Goal: Task Accomplishment & Management: Manage account settings

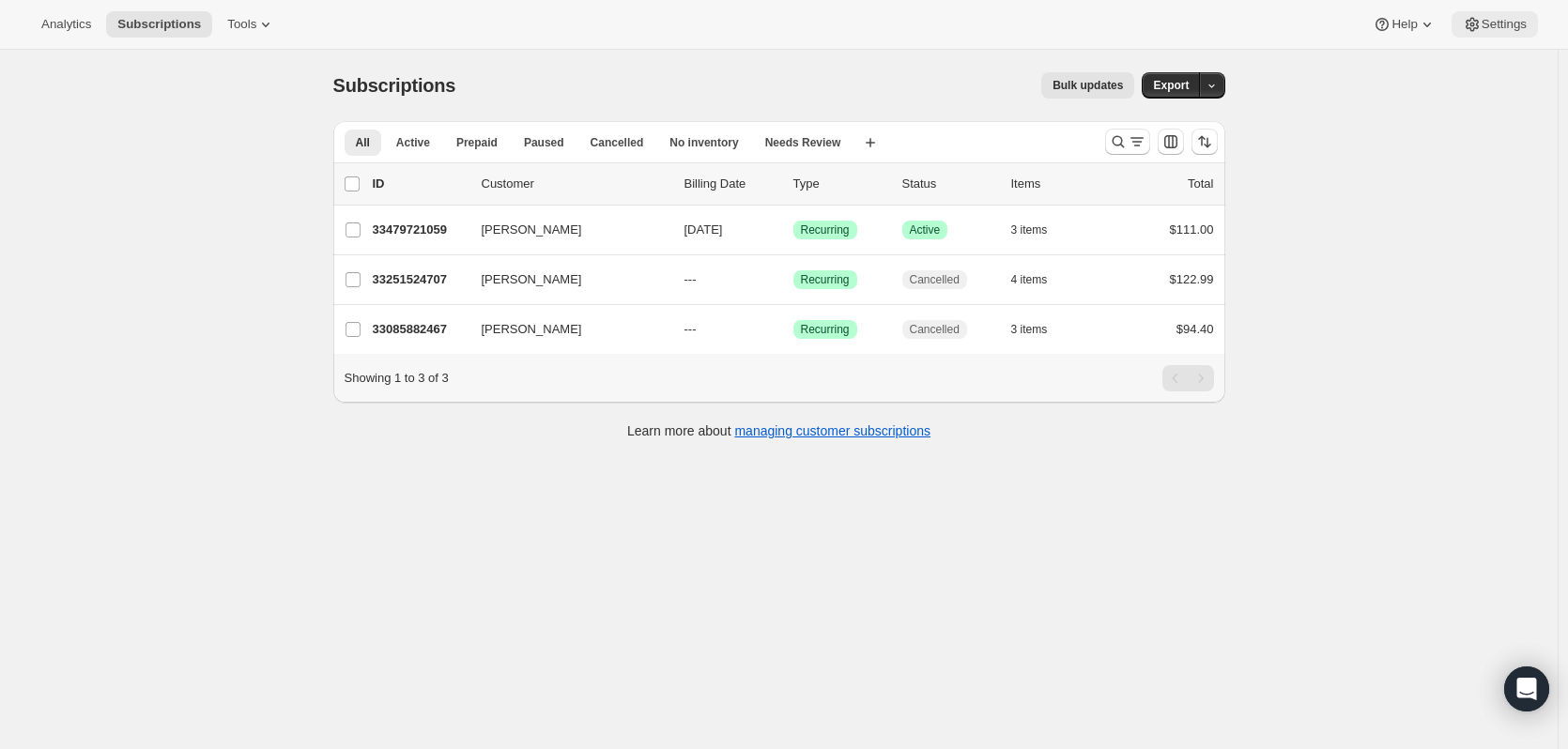
click at [1505, 29] on span "Settings" at bounding box center [1504, 24] width 45 height 15
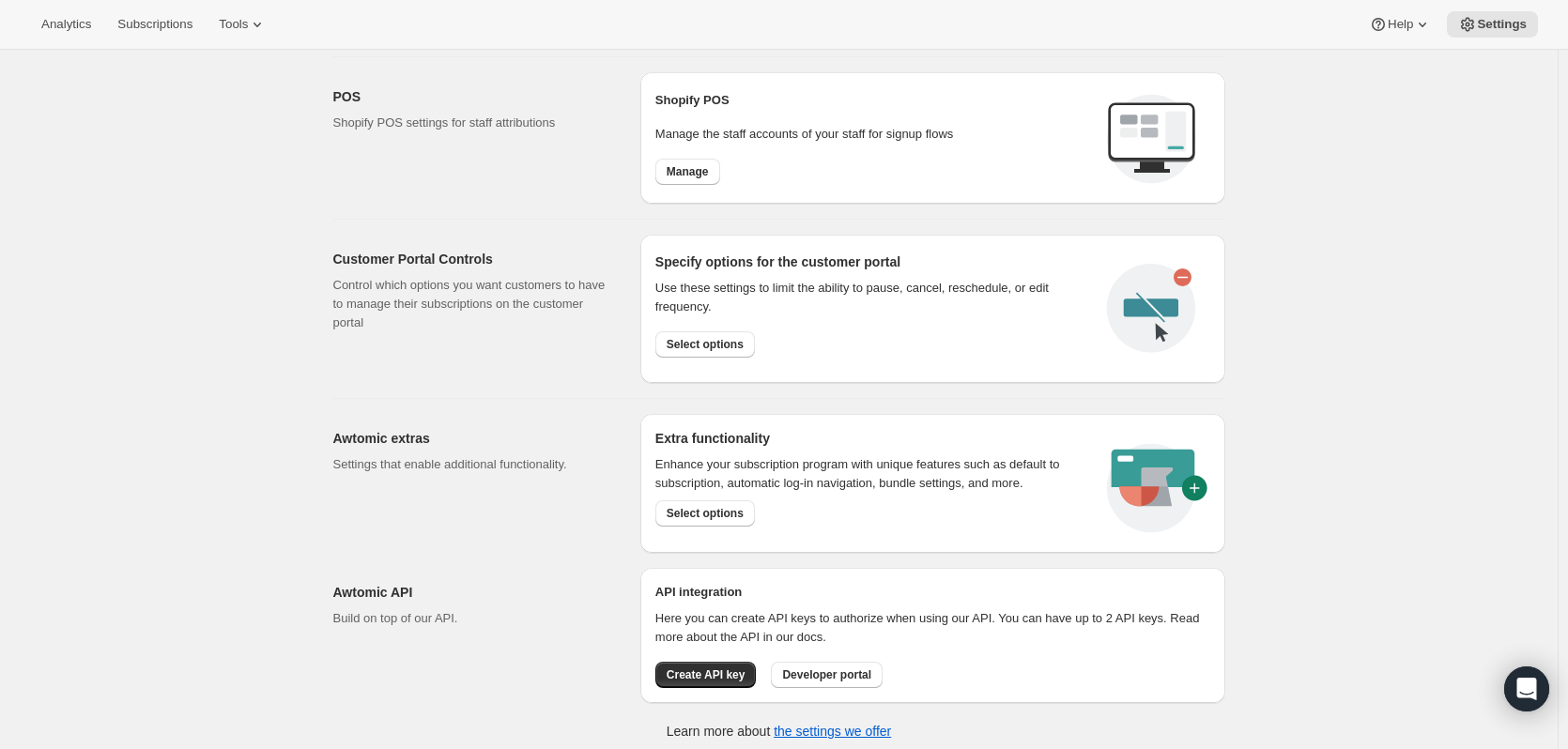
scroll to position [791, 0]
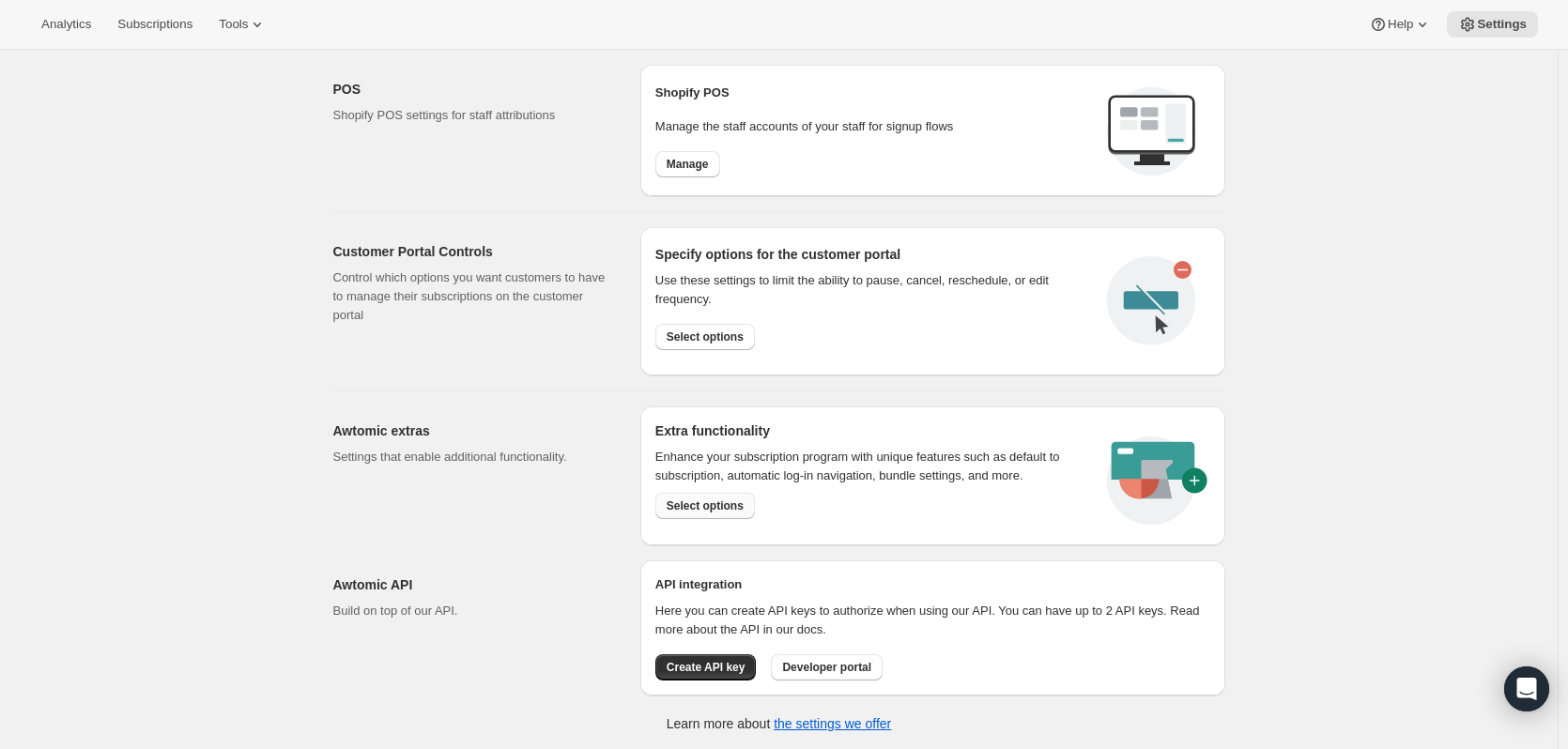
click at [672, 499] on span "Select options" at bounding box center [704, 506] width 77 height 15
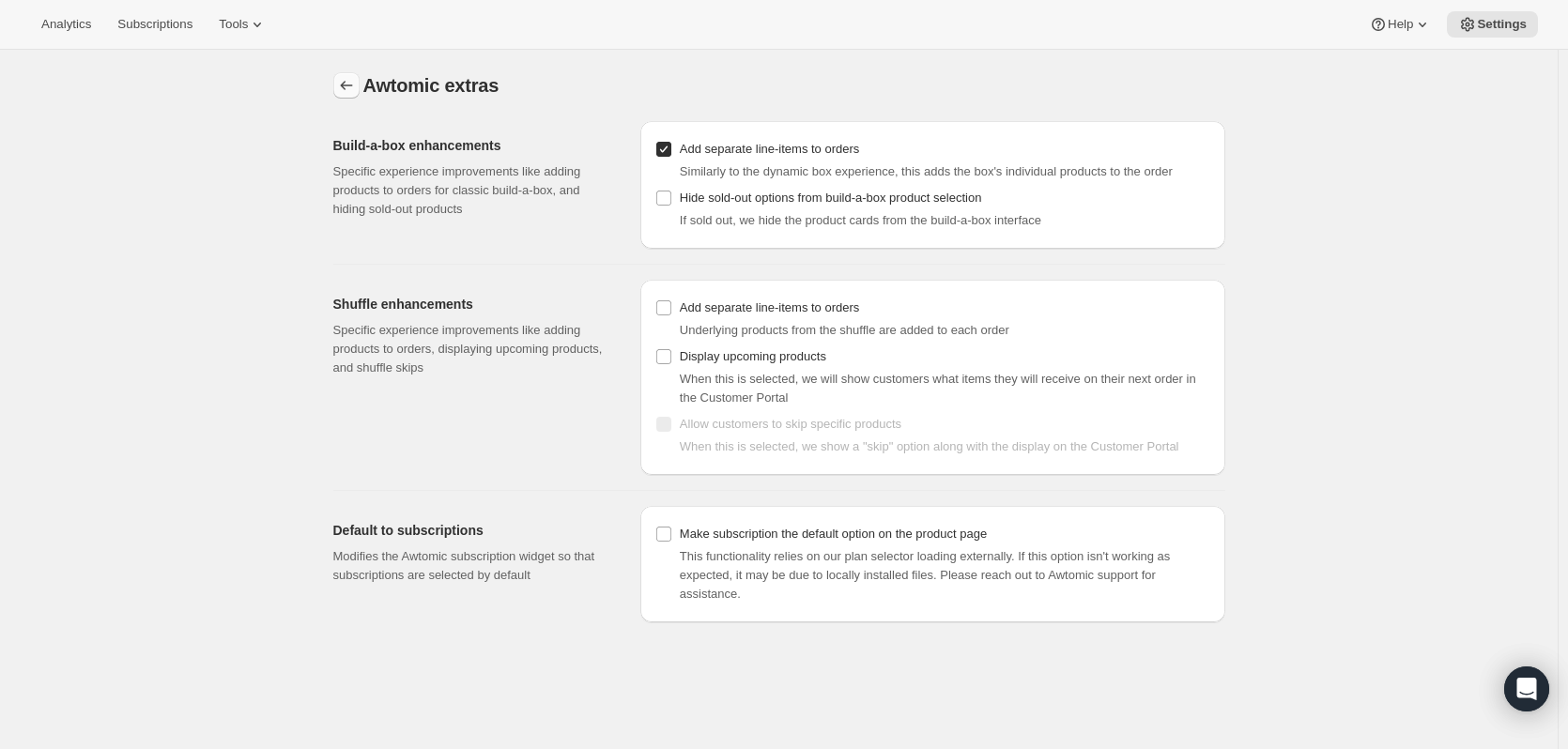
click at [348, 87] on icon "Settings" at bounding box center [346, 85] width 19 height 19
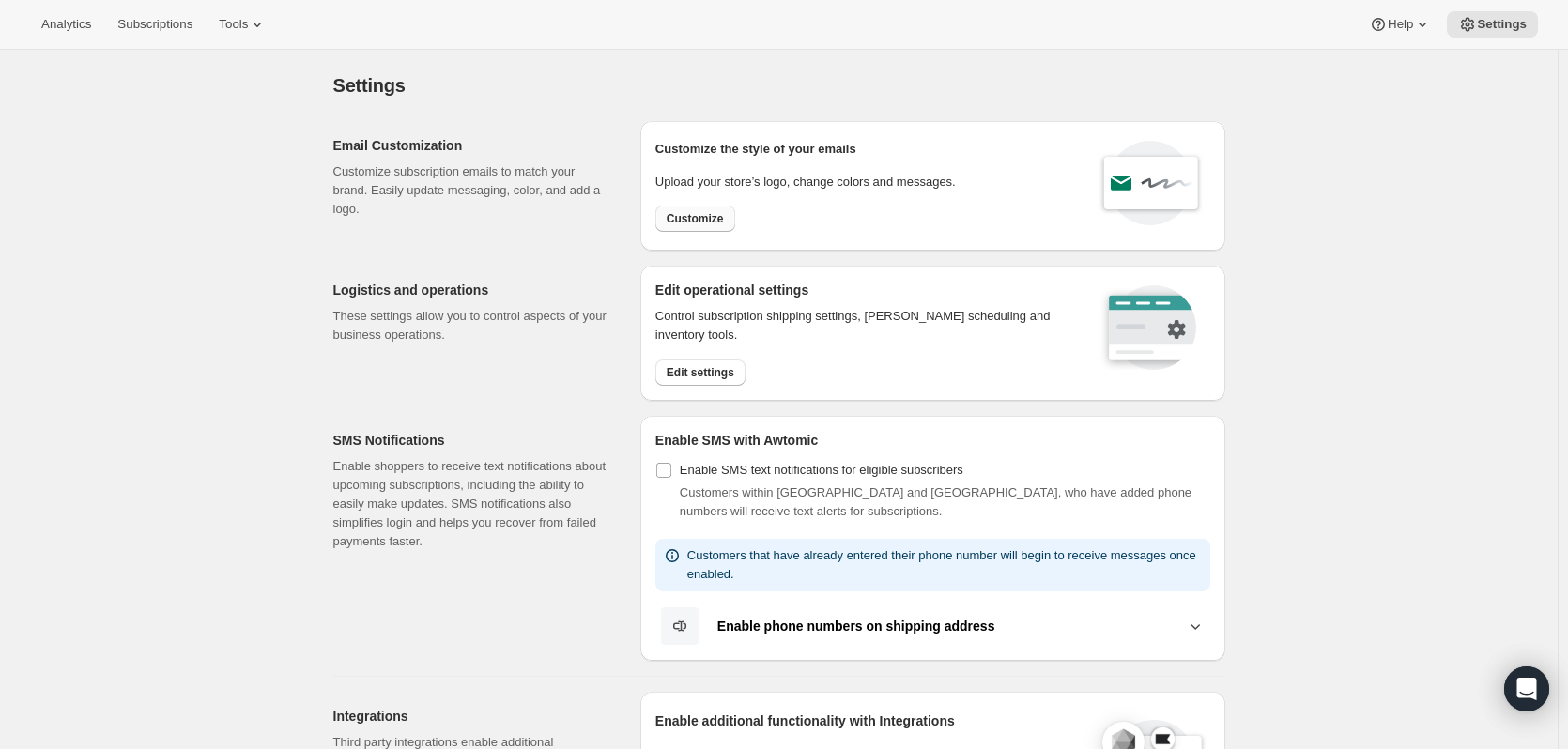
click at [692, 218] on span "Customize" at bounding box center [694, 218] width 57 height 15
select select "subscriptionMessage"
select select "5"
select select "15"
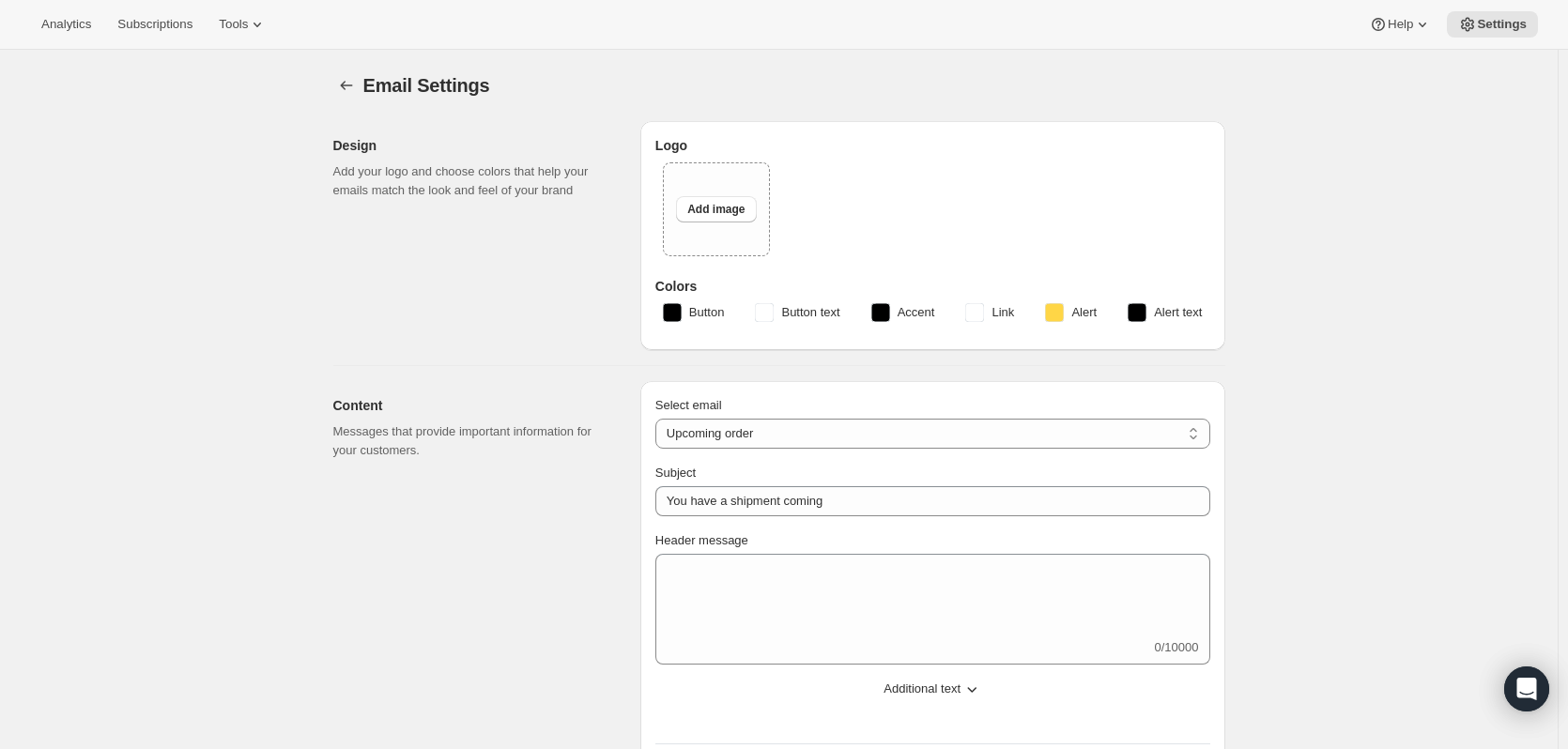
select select "7"
select select "10"
type input "Clif Family Winery"
checkbox input "false"
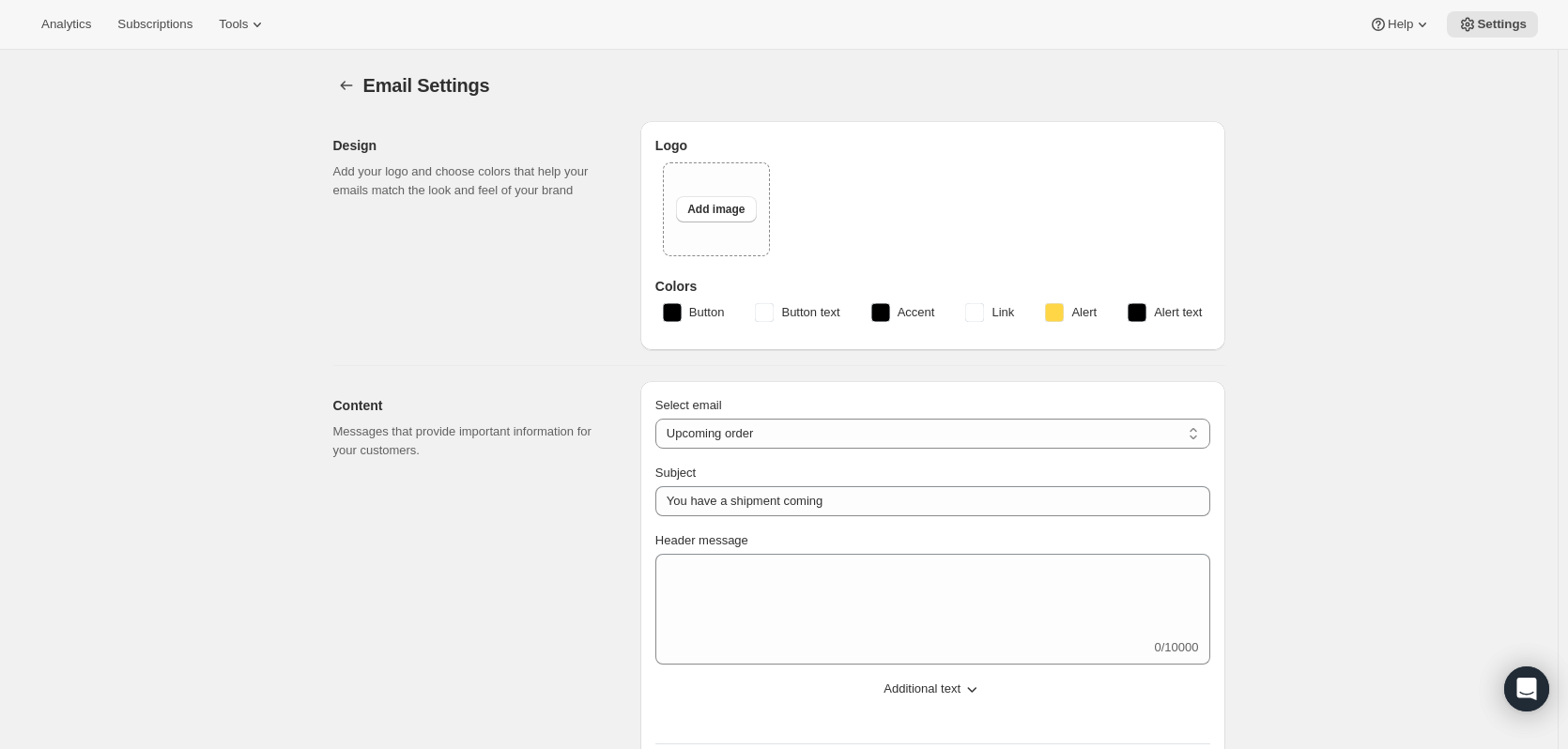
checkbox input "false"
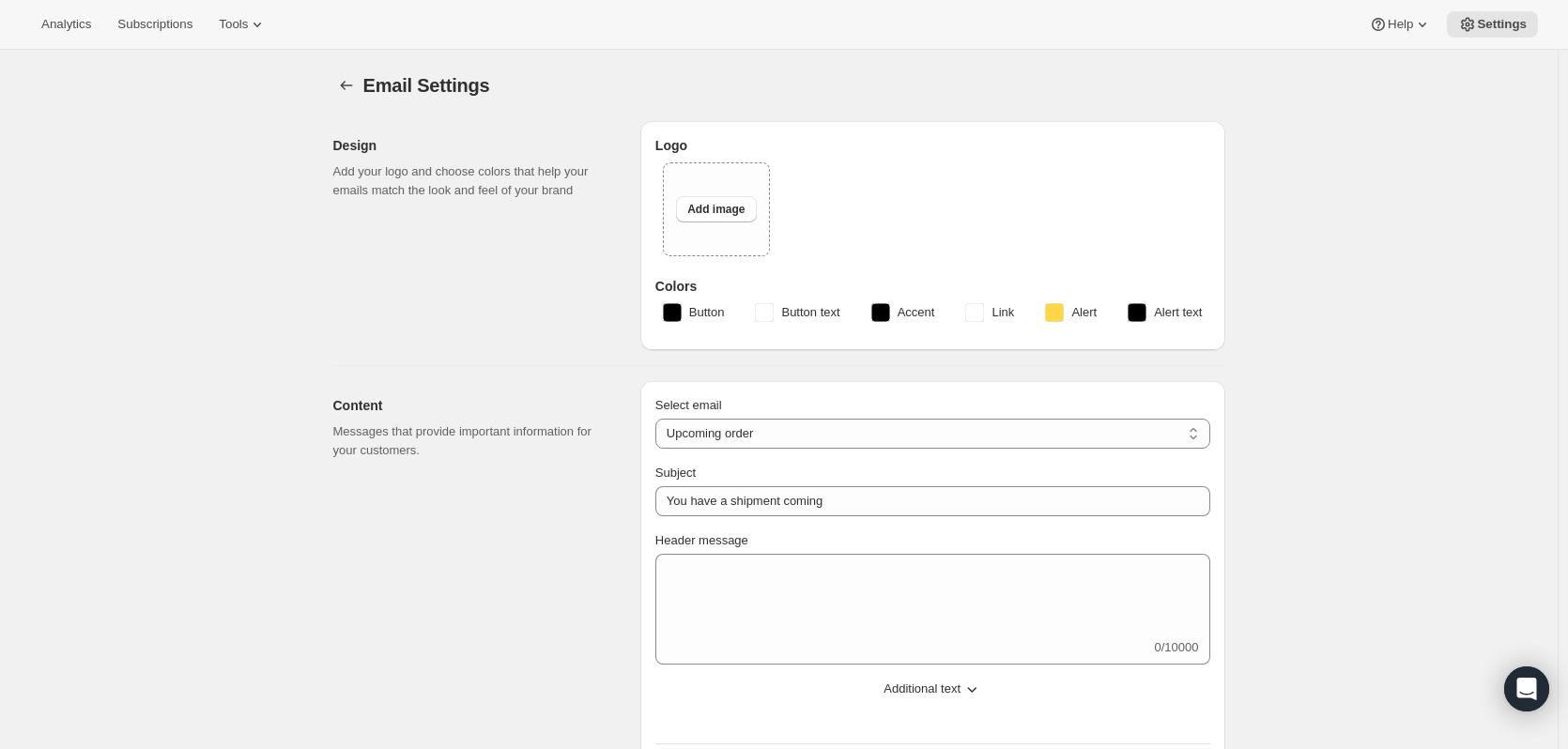
checkbox input "false"
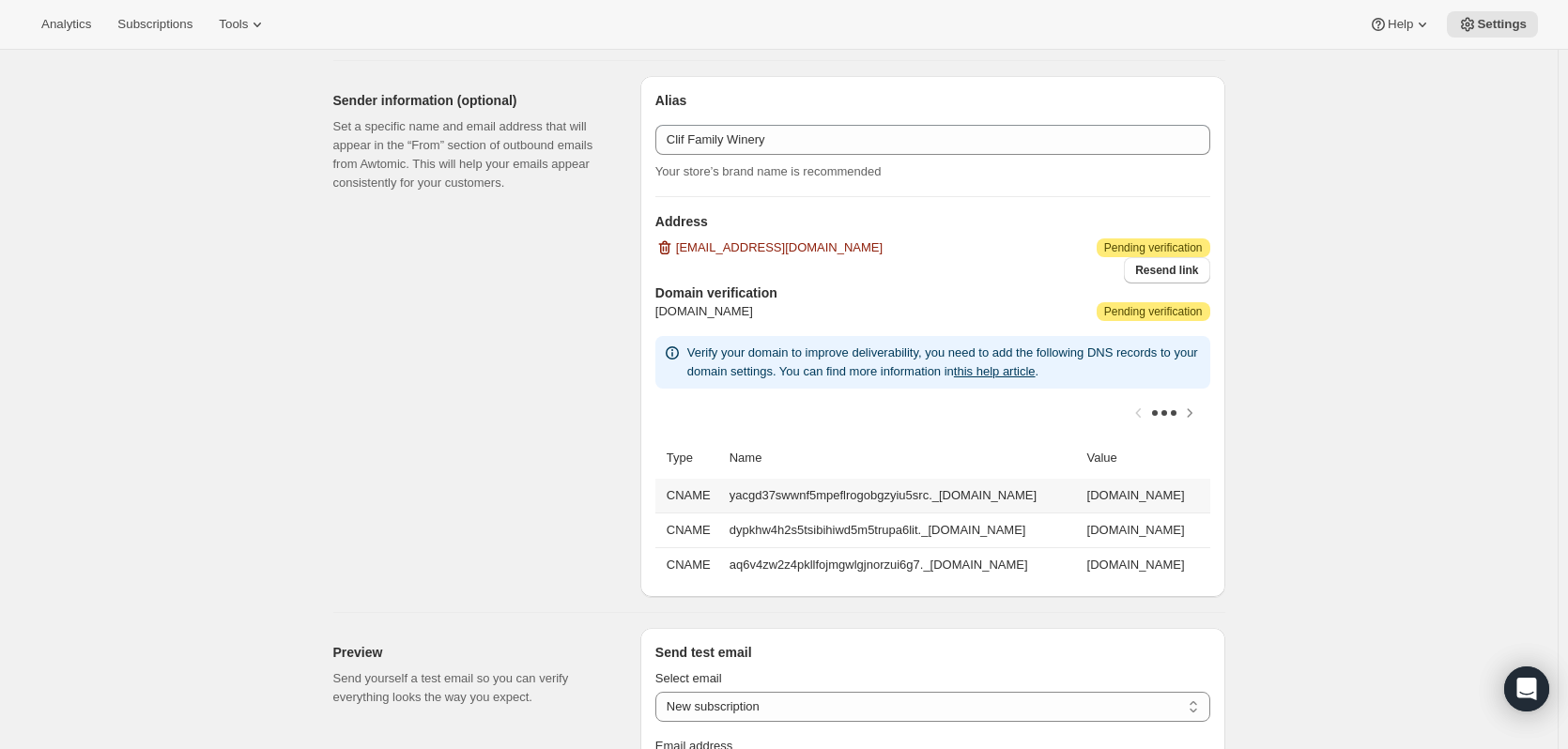
drag, startPoint x: 1067, startPoint y: 498, endPoint x: 721, endPoint y: 497, distance: 346.0
click at [724, 497] on td "yacgd37swwnf5mpeflrogobgzyiu5src._[DOMAIN_NAME]" at bounding box center [903, 496] width 358 height 34
copy td "yacgd37swwnf5mpeflrogobgzyiu5src._[DOMAIN_NAME]"
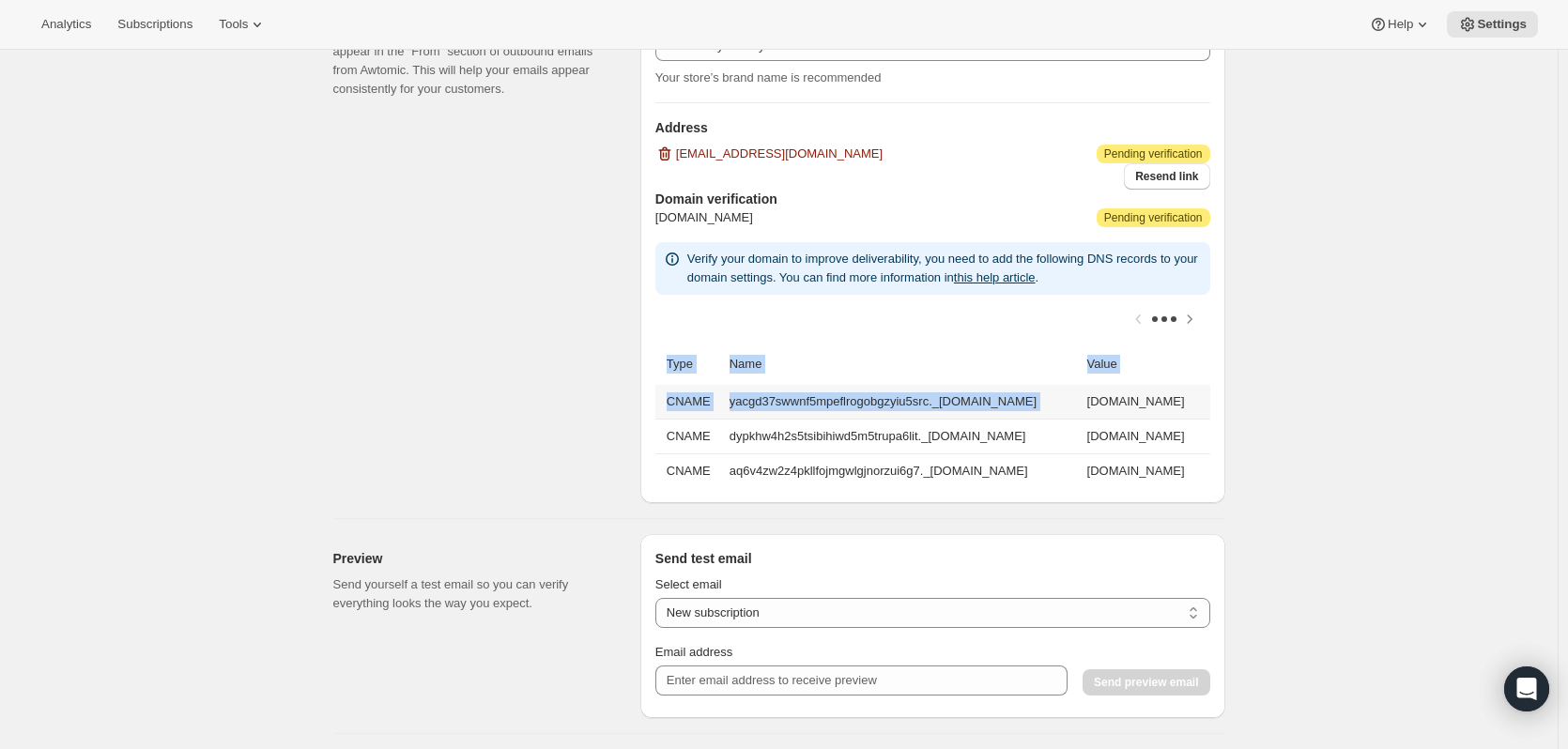
scroll to position [0, 191]
drag, startPoint x: 1079, startPoint y: 402, endPoint x: 1206, endPoint y: 395, distance: 127.2
click at [1206, 395] on td "[DOMAIN_NAME]" at bounding box center [1146, 402] width 129 height 34
copy td "[DOMAIN_NAME]"
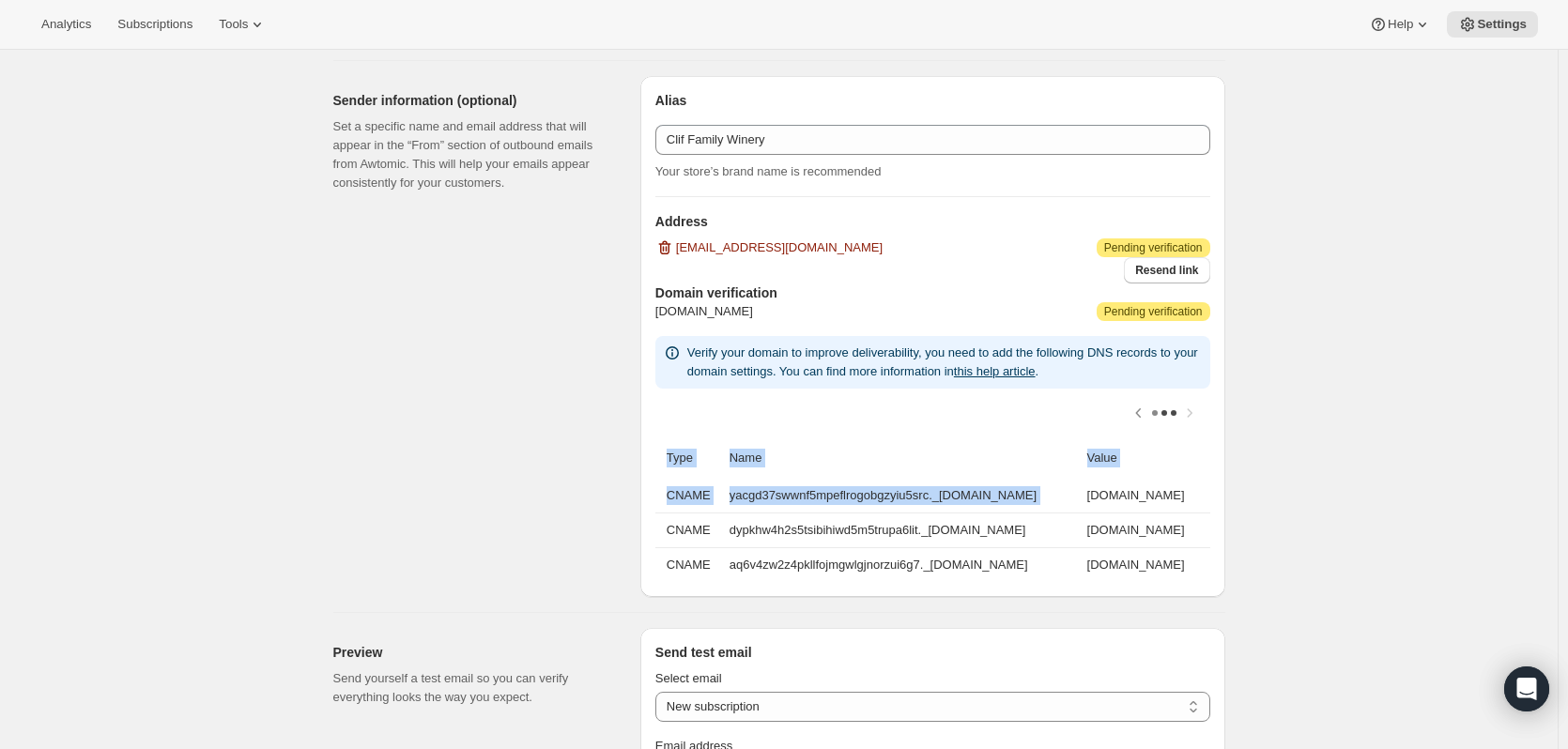
scroll to position [0, 0]
drag, startPoint x: 867, startPoint y: 529, endPoint x: 722, endPoint y: 529, distance: 145.0
click at [724, 529] on td "dypkhw4h2s5tsibihiwd5m5trupa6lit._[DOMAIN_NAME]" at bounding box center [903, 530] width 358 height 35
copy td "dypkhw4h2s5tsibihiwd5m5trupa6lit._[DOMAIN_NAME]"
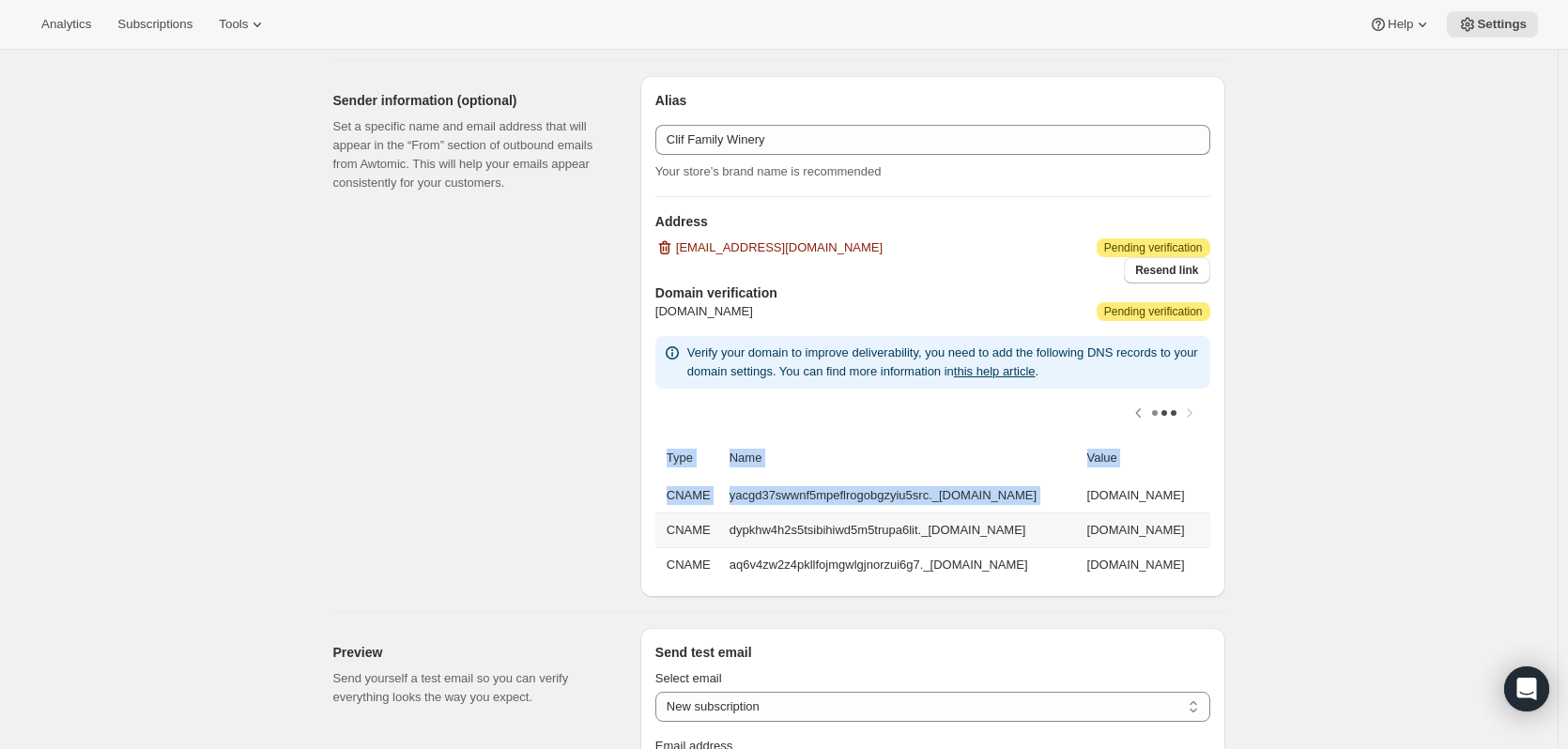
drag, startPoint x: 1080, startPoint y: 526, endPoint x: 1203, endPoint y: 536, distance: 123.4
click at [1203, 536] on td "[DOMAIN_NAME]" at bounding box center [1146, 530] width 129 height 35
copy td "[DOMAIN_NAME]"
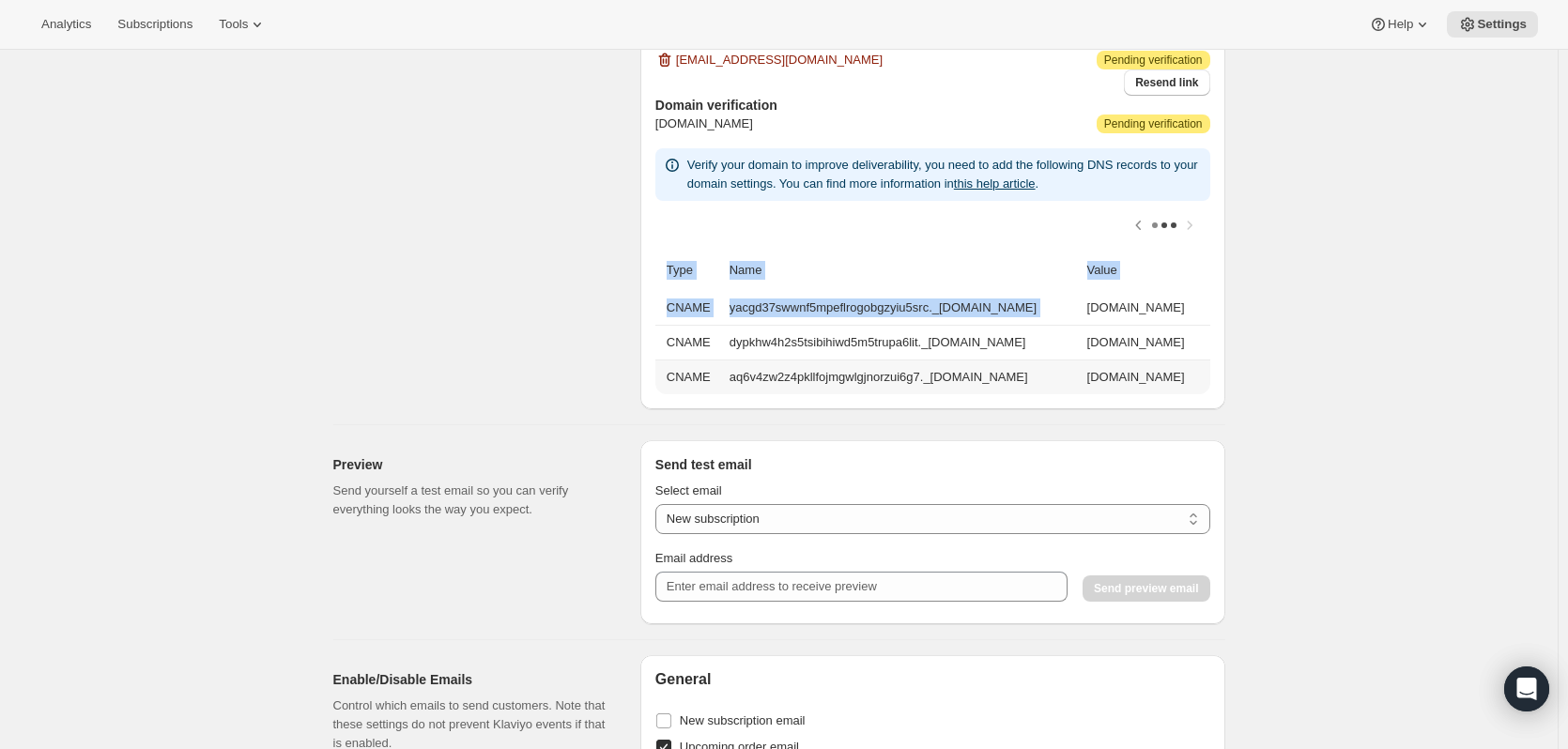
scroll to position [0, 0]
drag, startPoint x: 868, startPoint y: 375, endPoint x: 716, endPoint y: 383, distance: 152.2
click at [716, 383] on tr "CNAME aq6v4zw2z4pkllfojmgwlgjnorzui6g7._[DOMAIN_NAME] [DOMAIN_NAME]" at bounding box center [933, 377] width 555 height 35
copy tr "aq6v4zw2z4pkllfojmgwlgjnorzui6g7._[DOMAIN_NAME]"
click at [1082, 377] on td "[DOMAIN_NAME]" at bounding box center [1146, 377] width 129 height 35
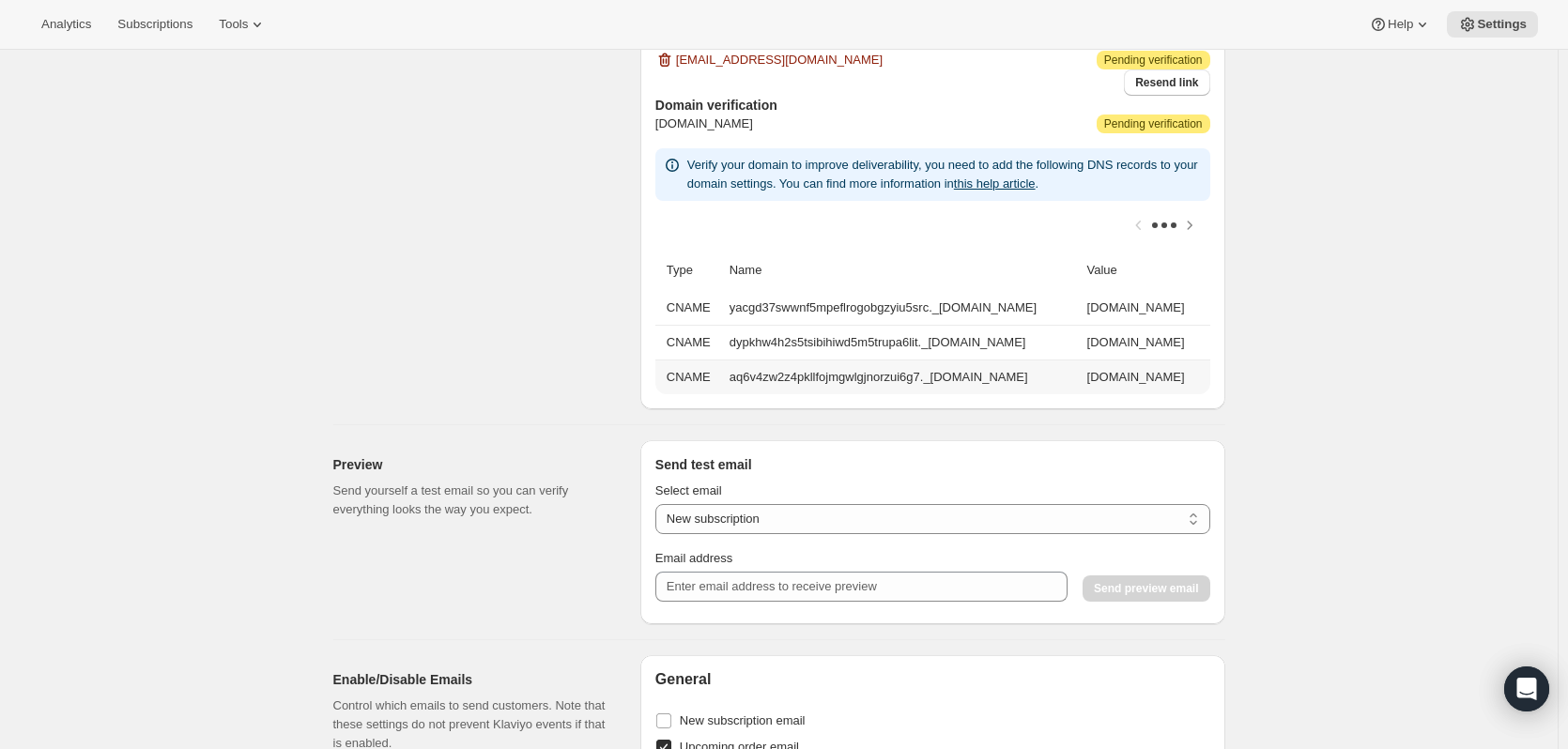
scroll to position [0, 191]
drag, startPoint x: 1080, startPoint y: 375, endPoint x: 1204, endPoint y: 374, distance: 124.0
click at [1204, 374] on td "[DOMAIN_NAME]" at bounding box center [1146, 377] width 129 height 35
copy td "[DOMAIN_NAME]"
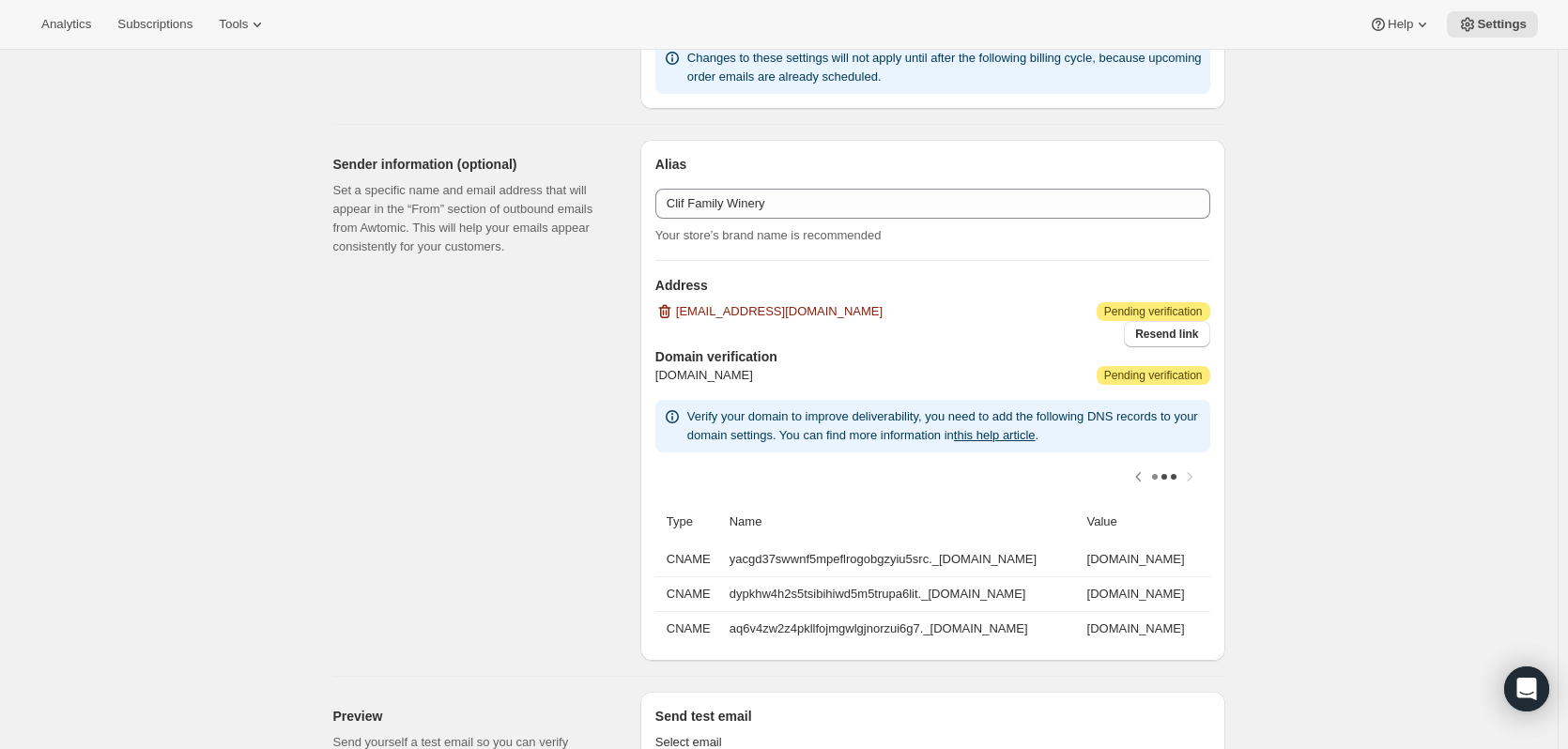
scroll to position [1033, 0]
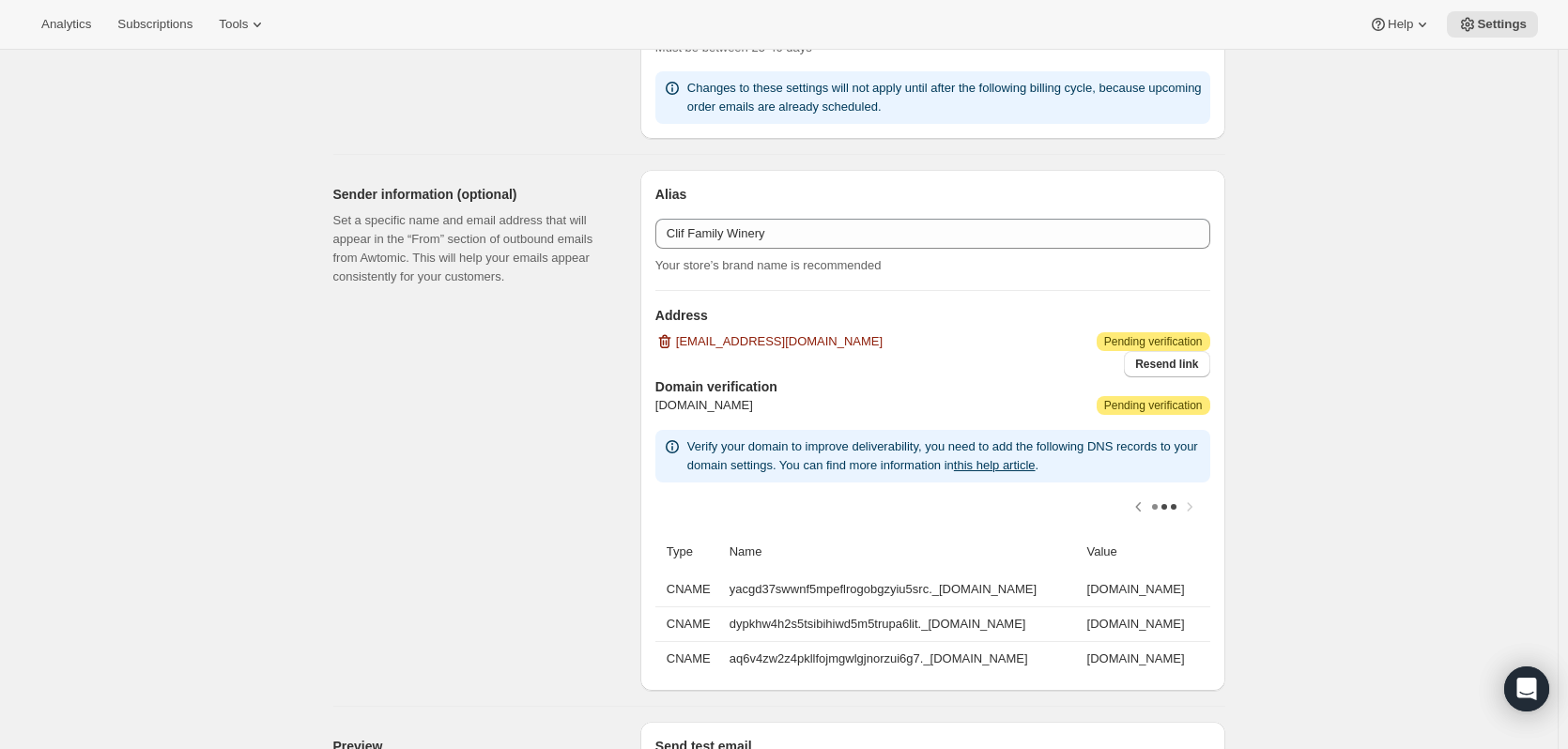
click at [548, 366] on div "Sender information (optional) Set a specific name and email address that will a…" at bounding box center [479, 430] width 292 height 522
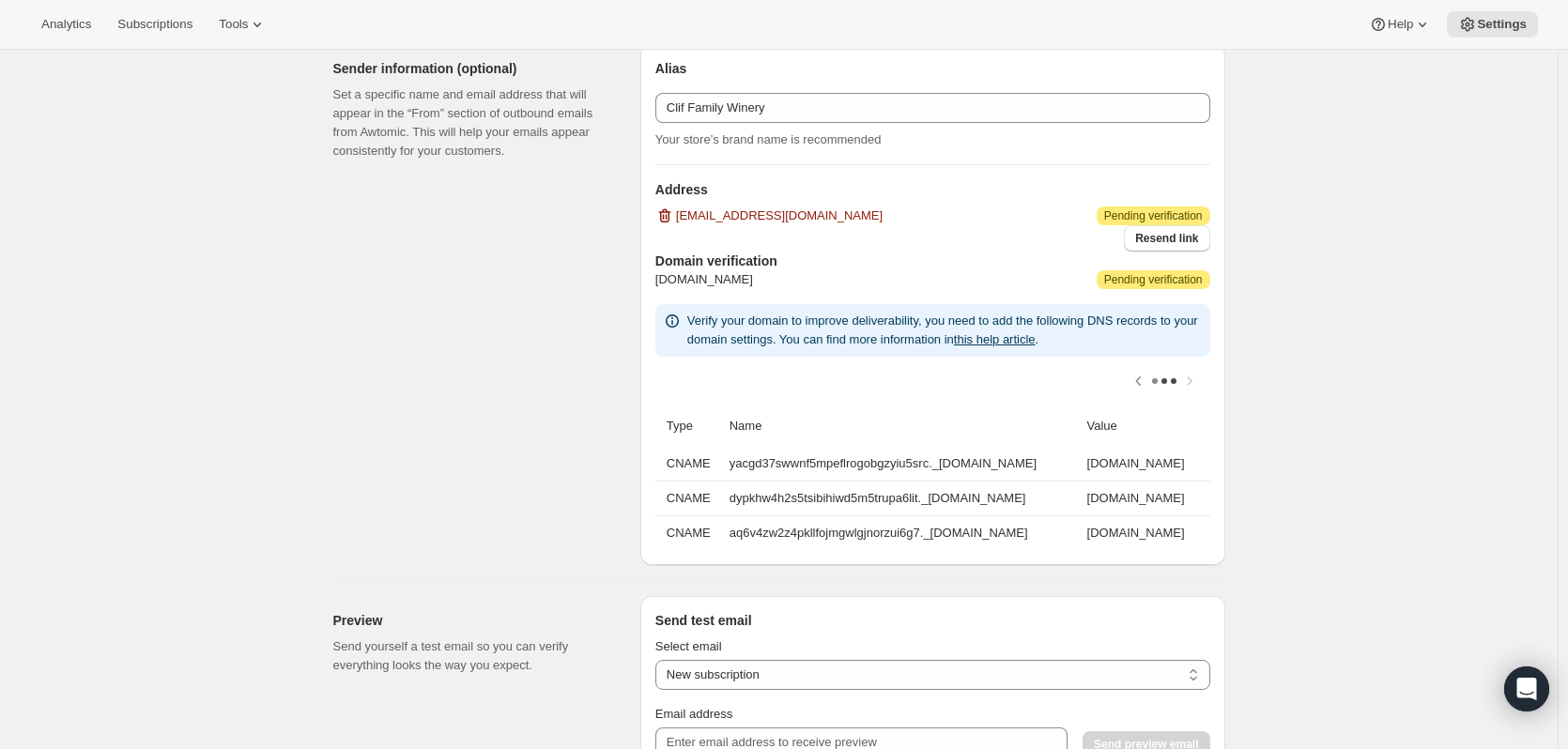
scroll to position [1127, 0]
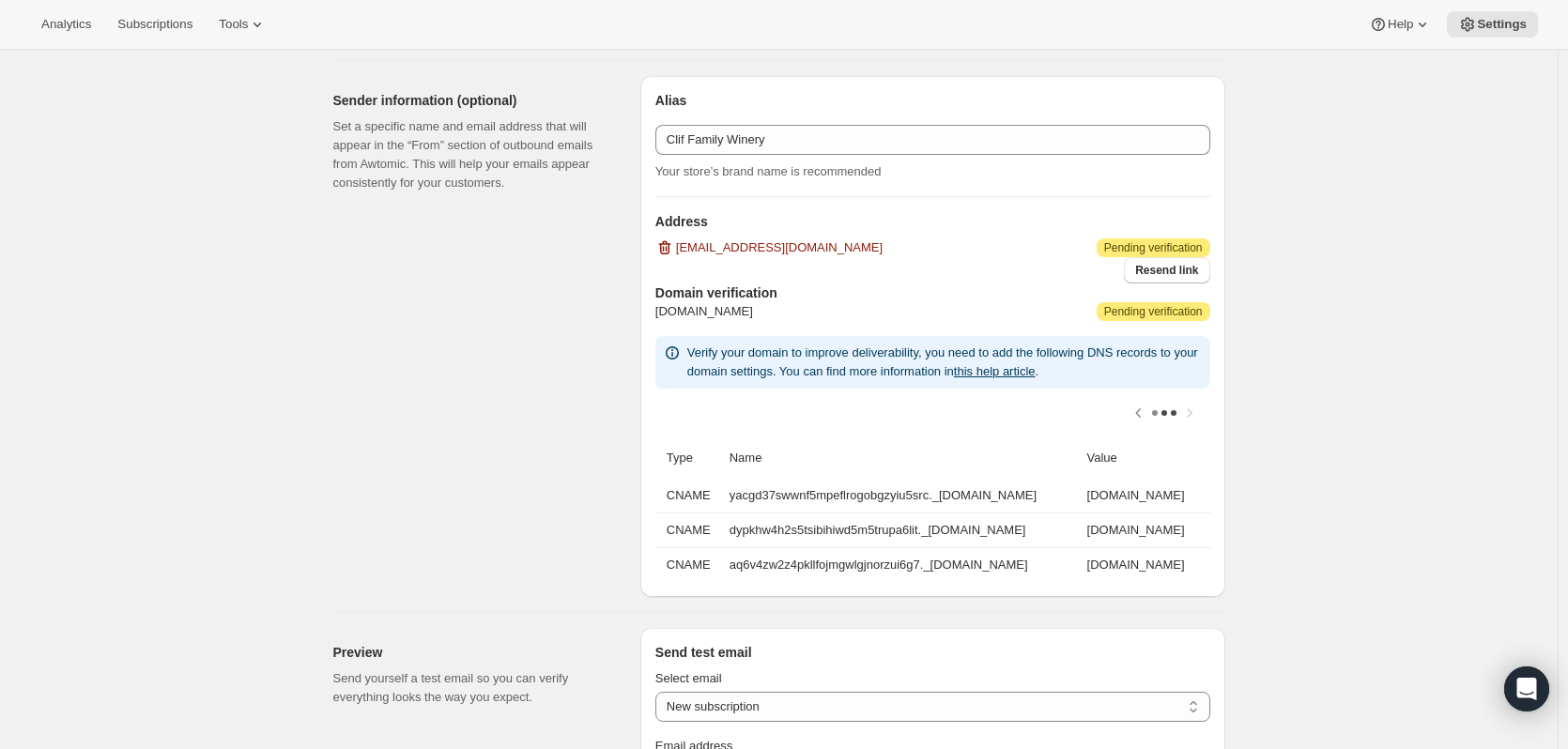
click at [1199, 412] on div at bounding box center [933, 413] width 555 height 49
click at [1191, 409] on div at bounding box center [933, 413] width 555 height 49
click at [1141, 415] on icon "Scroll table left one column" at bounding box center [1138, 413] width 6 height 9
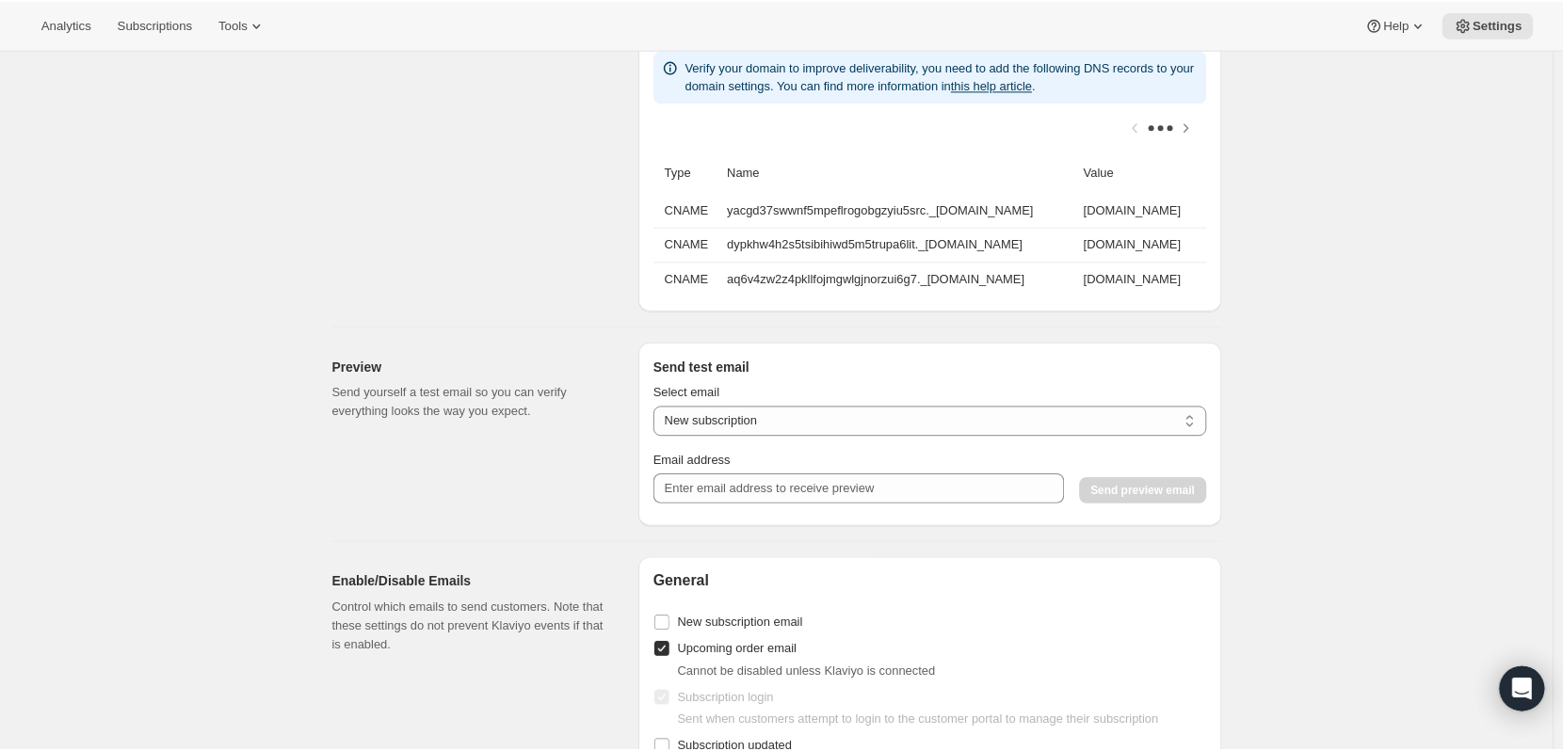
scroll to position [1398, 0]
